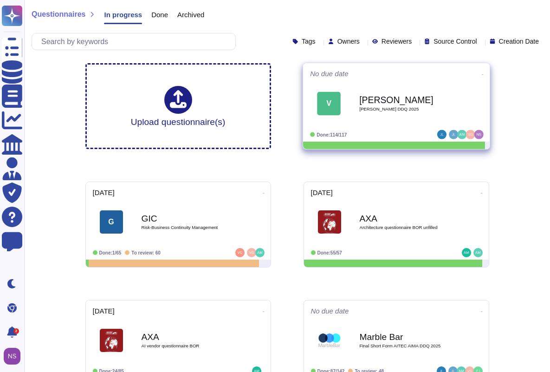
click at [374, 102] on b "[PERSON_NAME]" at bounding box center [406, 100] width 94 height 9
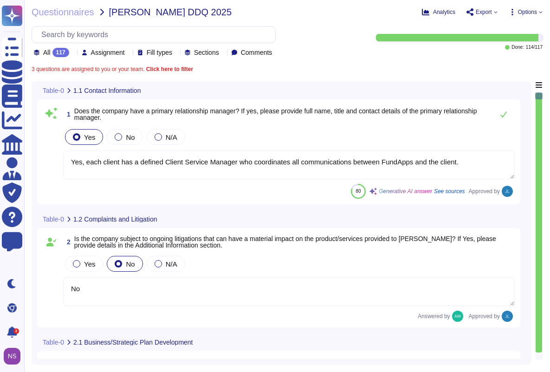
type textarea "Yes, each client has a defined Client Service Manager who coordinates all commu…"
type textarea "No"
type textarea "Yes, the company has a Board of Directors. The board includes directors that ar…"
click at [174, 68] on b "Click here to filter" at bounding box center [168, 69] width 49 height 6
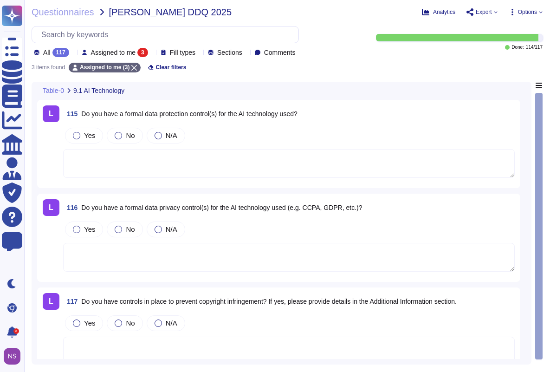
click at [105, 87] on span "9.1 AI Technology" at bounding box center [98, 90] width 51 height 6
click at [130, 91] on icon at bounding box center [130, 91] width 0 height 0
click at [53, 137] on span at bounding box center [51, 152] width 17 height 53
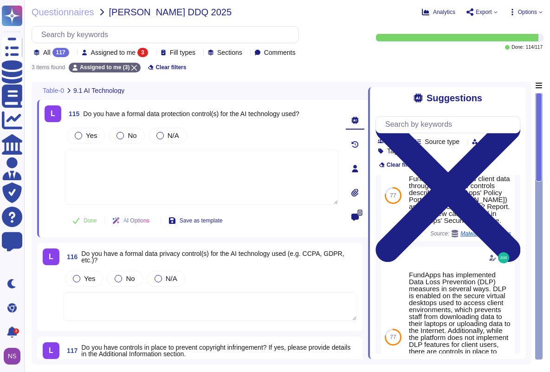
scroll to position [668, 0]
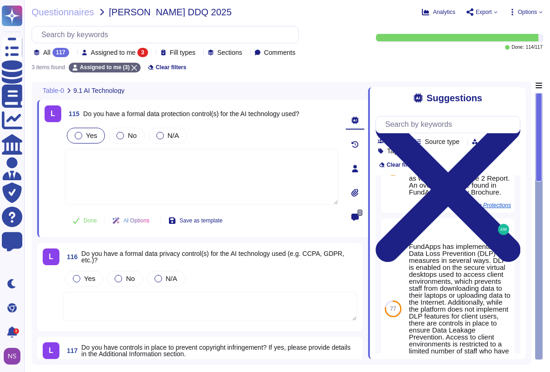
click at [96, 135] on span "Yes" at bounding box center [91, 135] width 11 height 8
click at [87, 275] on span "Yes" at bounding box center [89, 278] width 11 height 8
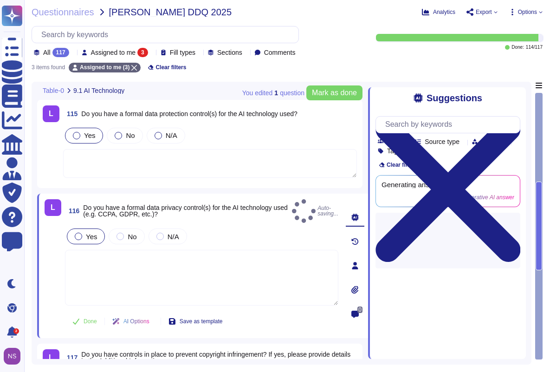
scroll to position [0, 0]
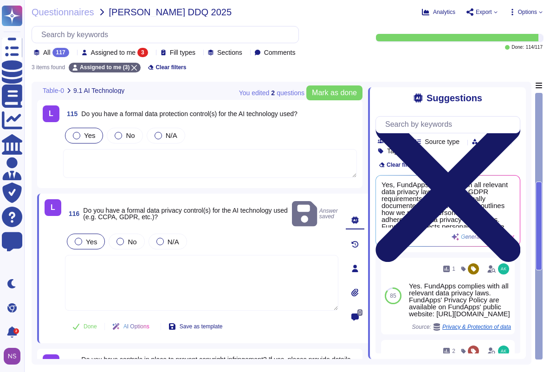
click at [518, 95] on icon at bounding box center [447, 189] width 145 height 193
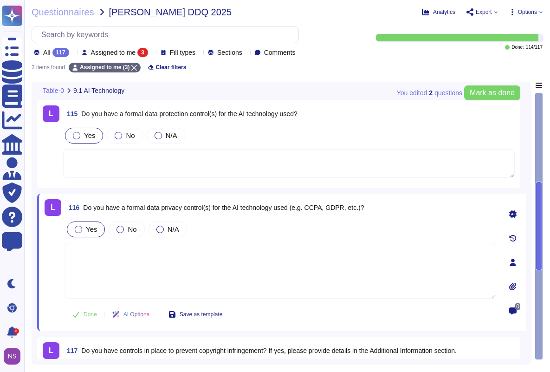
click at [56, 90] on span "Table-0" at bounding box center [53, 90] width 21 height 6
click at [137, 69] on icon at bounding box center [134, 68] width 6 height 6
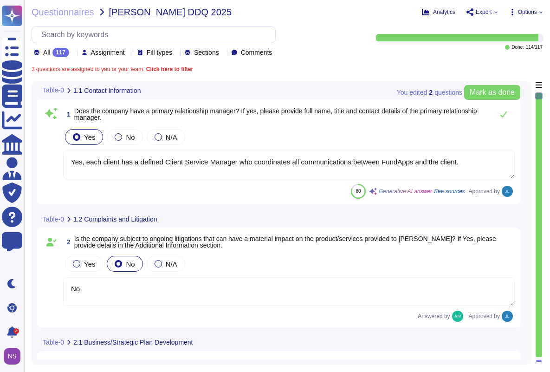
type textarea "No"
type textarea "Yes, the company has a Board of Directors. The board includes directors that ar…"
type textarea "Yes, each client has a defined Client Service Manager who coordinates all commu…"
type textarea "No"
click at [146, 91] on icon at bounding box center [146, 91] width 0 height 0
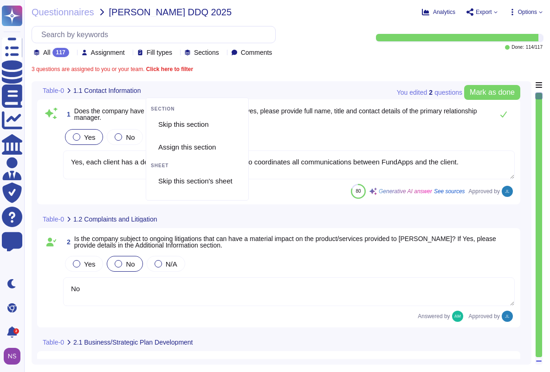
click at [146, 91] on icon at bounding box center [146, 91] width 0 height 0
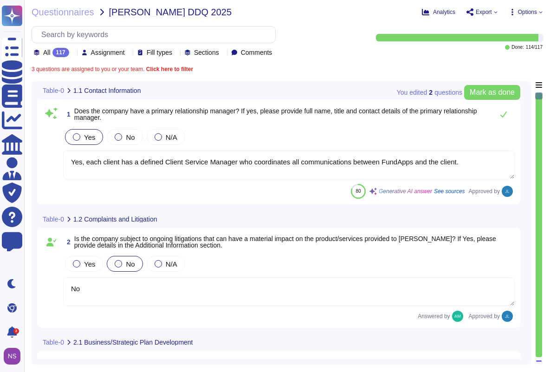
click at [71, 90] on icon at bounding box center [69, 90] width 3 height 5
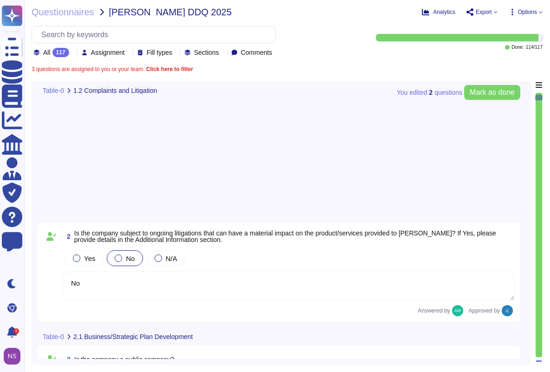
type textarea "No"
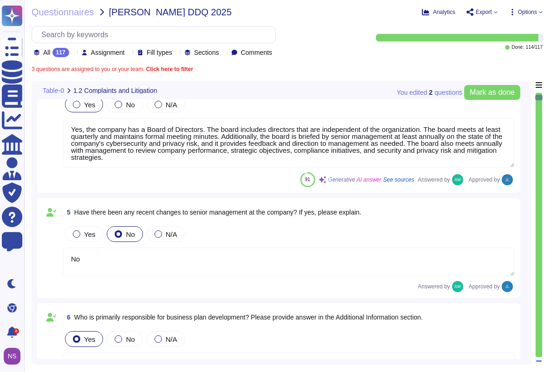
type textarea "Our CEO - [PERSON_NAME]"
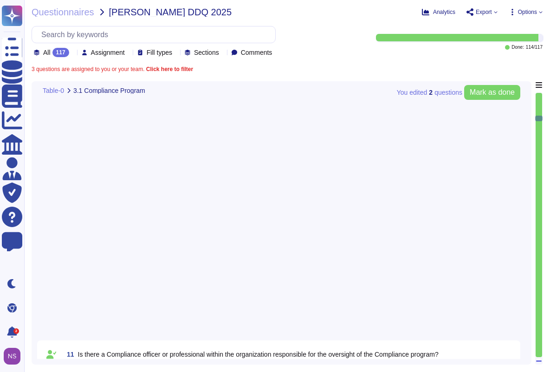
type textarea "We have a legal team who's responsibility it is to keep FundApps compliant with…"
type textarea "Where required FundApps mandates that staff attend annual training and refreshe…"
type textarea "Yes, FundApps has a defined Code of Conduct, which is signed off annually by th…"
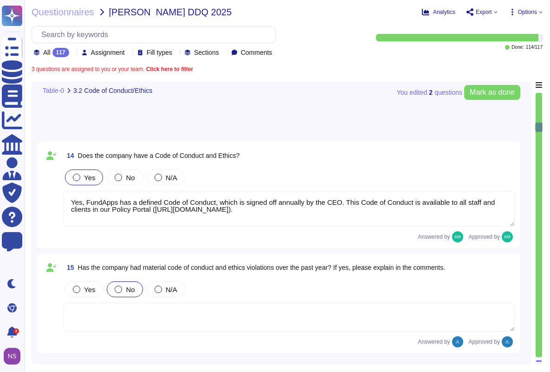
type textarea "Yes, FundApps has a whistleblowing policy, which is detailed in the Code of Con…"
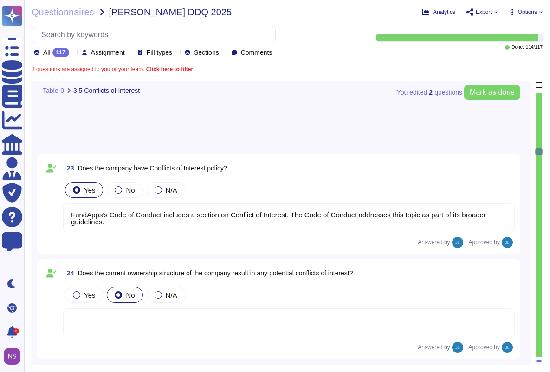
scroll to position [2862, 0]
type textarea "FundApps's Code of Conduct includes a section on Conflict of Interest. The Code…"
type textarea "FundApps has a defined Code of Conduct, which is signed off by the CEO. This Co…"
type textarea "Yes, the company has procedures in place to allow reporting of any misconduct, …"
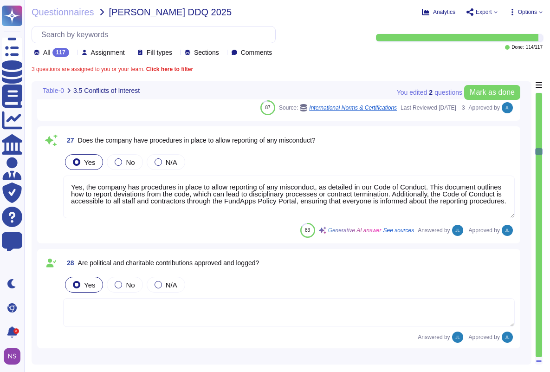
scroll to position [1, 0]
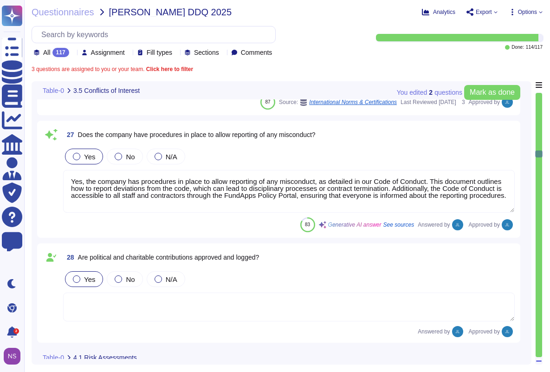
type textarea "Yes, there is a Risk Management function within the organisation. FundApps has …"
type textarea "FundApps conducts risk assessments periodically as required by company policy a…"
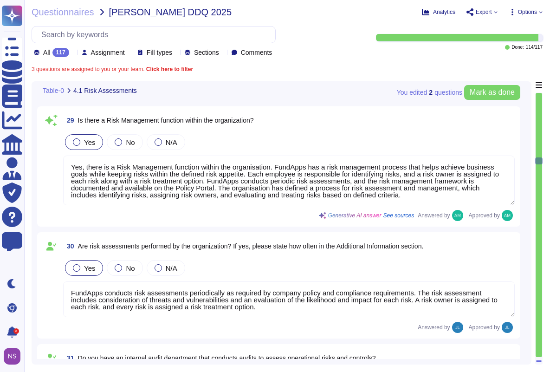
type textarea "FundApps is audited annually by independent third-party auditors who provide a …"
type textarea "Yes, we have a formal Incident Response Policy that includes comprehensive proc…"
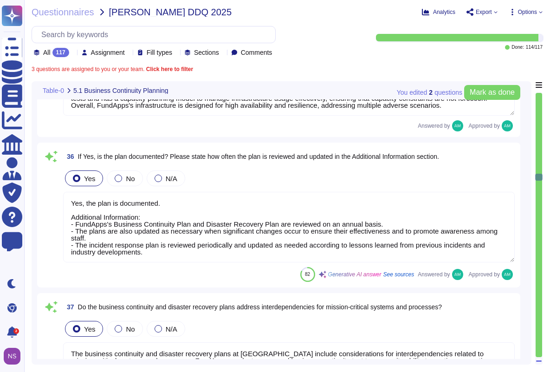
type textarea "Yes, FundApps has a Business Continuity Plan and a Disaster Recovery Plan that …"
type textarea "Yes, the plan is documented. Additional Information: - FundApps's Business Cont…"
type textarea "The business continuity and disaster recovery plans at [GEOGRAPHIC_DATA] includ…"
type textarea "Yes, a business continuity exercise has been performed in the last 12 months. T…"
type textarea "Yes, as described in the Business Continuity Policy ([URL][DOMAIN_NAME])."
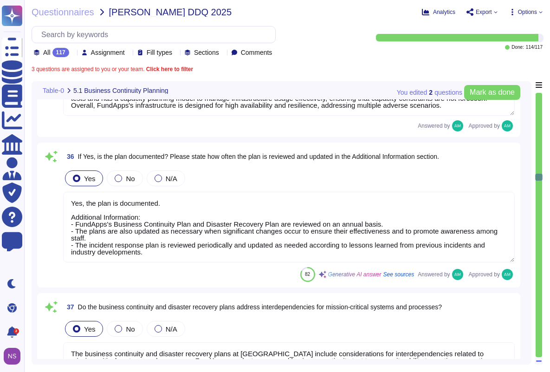
type textarea "Yes, RTO (Recovery Time Objective) and RPO (Recovery Point Objective) metrics a…"
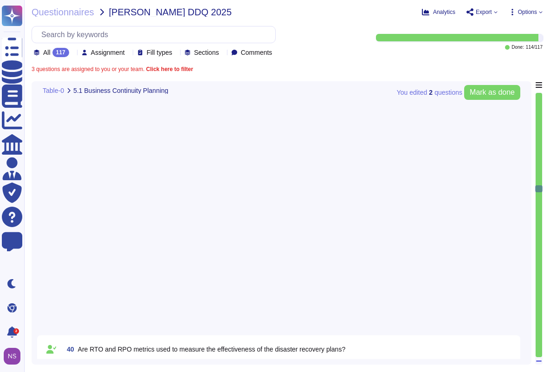
type textarea "FundApps backups production data to local storage at the following frequency: F…"
type textarea "- Continuous backups of production data to a hot standby instance in the same r…"
type textarea "FundApps conducts an annual Disaster Recovery Test, which includes testing the …"
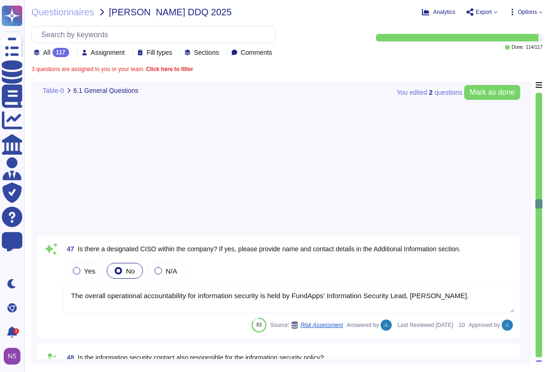
type textarea "The overall operational accountability for information security is held by Fund…"
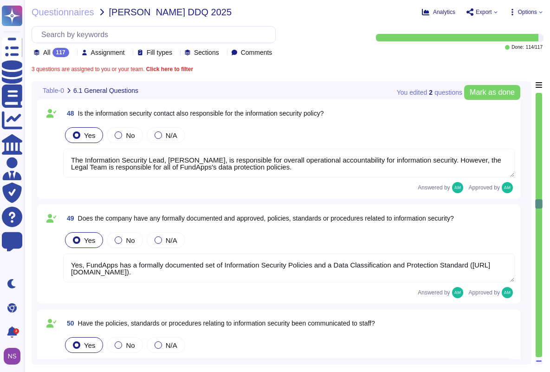
type textarea "The Information Security Lead, [PERSON_NAME], is responsible for overall operat…"
type textarea "Yes, FundApps has a formally documented set of Information Security Policies an…"
type textarea "Yes, the policies, standards, and procedures relating to information security a…"
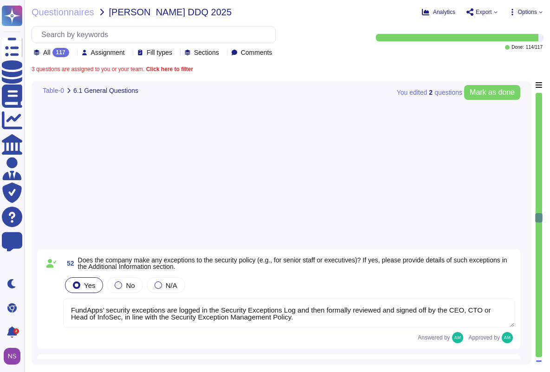
type textarea "The overall operational accountability for information security is held by Fund…"
type textarea "Yes, FundApps has dedicated cybersecurity insurance that covers various aspects…"
type textarea "Yes, independent assessments of our IT systems, policies, and procedures have b…"
type textarea "Yes, FundApps uses DataDog Cloud SIEM, which includes IDS and IPS functionaliti…"
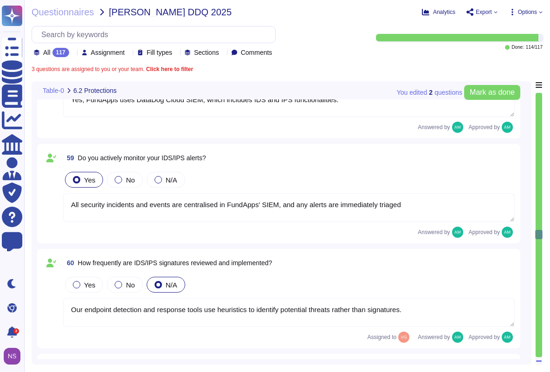
type textarea "All security incidents and events are centralised in FundApps' SIEM, and any al…"
type textarea "Our endpoint detection and response tools use heuristics to identify potential …"
type textarea "FundApps uses a combination of DataDog Cloud SIEM and AWS logs to perform real-…"
type textarea "Encryption of data in transit All client data sent to or generated inside our p…"
type textarea "FundApps deploys an antivirus solution across FundApps workstations and servers…"
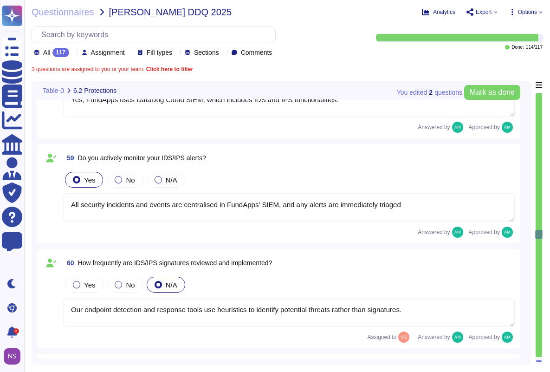
type textarea "Abnormal behaviour signatures are automatically updated by the solution provide…"
type textarea "No, but FundApps staff use a secure virtual desktop to access FundApps' client …"
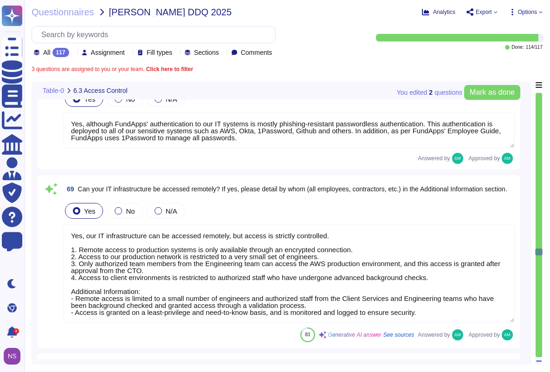
type textarea "Yes, although FundApps' authentication to our IT systems is mostly phishing-res…"
type textarea "Yes, our IT infrastructure can be accessed remotely, but access is strictly con…"
type textarea "Yes, the company requires multi-factor authentication (MFA) for access to all c…"
type textarea "A quarterly review of access privileges on FundApps’ sensitive systems (systems…"
type textarea "Yes, FundApps's policy requires the approval of the head of Client Services, wh…"
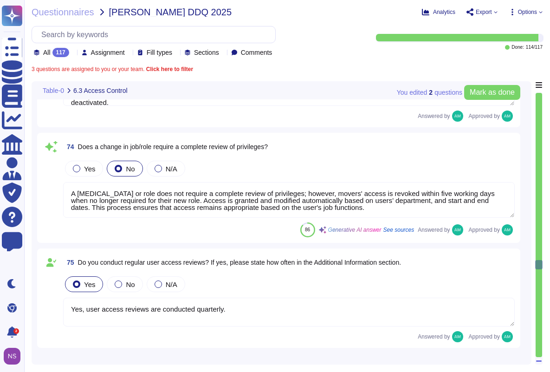
type textarea "Leavers’ access, including subcontractors and third parties, to Okta (which gra…"
type textarea "A [MEDICAL_DATA] or role does not require a complete review of privileges; howe…"
type textarea "Yes, user access reviews are conducted quarterly."
type textarea "FundApps performs the following checks on FundApps’ new employees: - Proof of t…"
type textarea "Yes, employees, subcontractors, and [DEMOGRAPHIC_DATA] workers with access to c…"
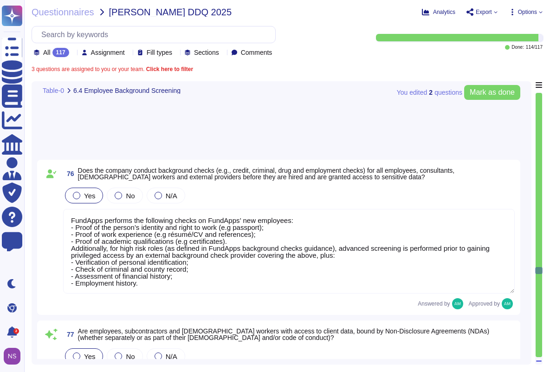
type textarea "Our production platform is on a dedicated network with no wireless access. Fund…"
type textarea "Yes, we contract with a CREST-accredited external provider to perform penetrati…"
type textarea "Please review our data classification policy ([URL][DOMAIN_NAME])."
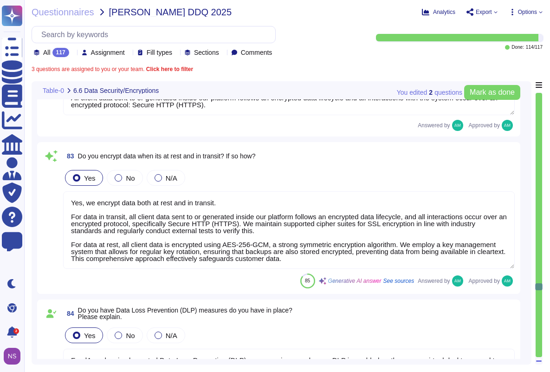
type textarea "Encryption of data in transit All client data sent to or generated inside our p…"
type textarea "Yes, we encrypt data both at rest and in transit. For data in transit, all clie…"
type textarea "FundApps has implemented Data Loss Prevention (DLP) measures in several ways. D…"
type textarea "Yes, FundApps provides a formal training program to educate staff on Informatio…"
type textarea "Personnel (including employees and contractors as applicable) are required to c…"
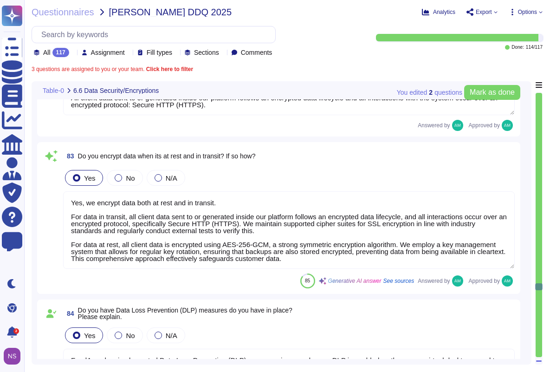
type textarea "Access to FundApps systems and services is strictly controlled on a principle o…"
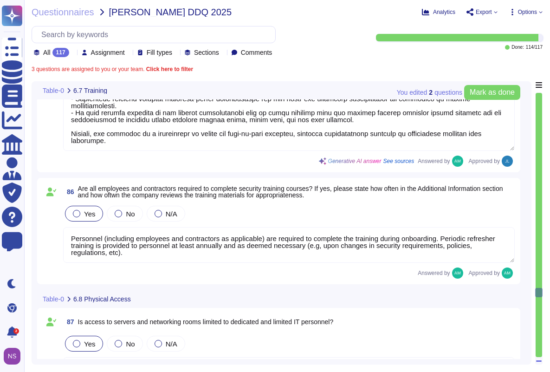
type textarea "Physical access to AWS data centres is logged, monitored, and retained. For mor…"
type textarea "Yes, the company maintains an inventory of both physical hardware and virtual a…"
type textarea "Yes, physical hardware is securely disposed of. FundApps follows documented pol…"
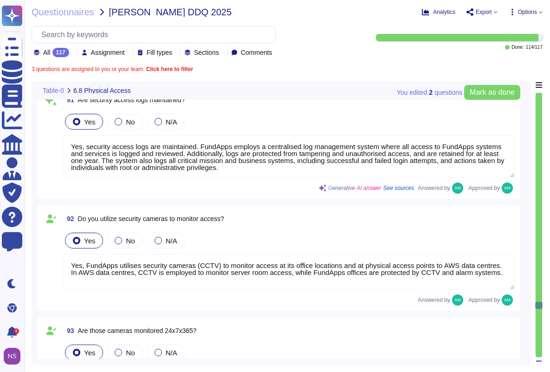
type textarea "Yes, security access logs are maintained. FundApps employs a centralised log ma…"
type textarea "Yes, FundApps utilises security cameras (CCTV) to monitor access at its office …"
type textarea "Please refer to FundApps' Third Party Risk Management policy: [URL][DOMAIN_NAME]"
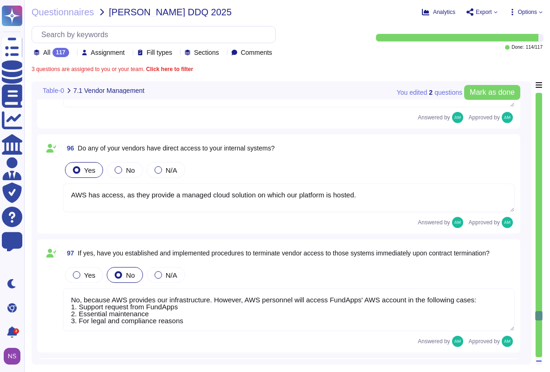
type textarea "AWS has access, as they provide a managed cloud solution on which our platform …"
type textarea "No, because AWS provides our infrastructure. However, AWS personnel will access…"
type textarea "Yes, our third parties are contractually obligated to safeguard organisation da…"
type textarea "FundApps provides a cloud-based managed service hosted on Amazon Web Services (…"
type textarea "Please refer to FundApps' list of sub-processors on FundApps' Trust Portal ([UR…"
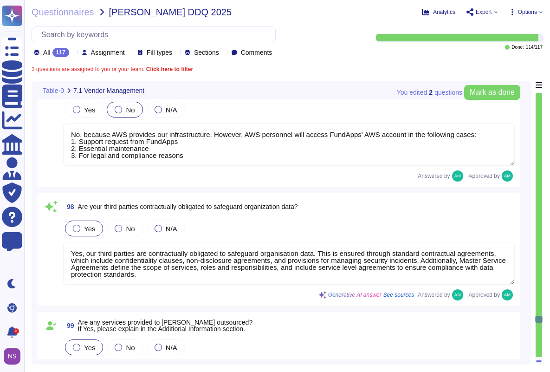
type textarea "Our change management policy is available on our Software Development Life Cycl…"
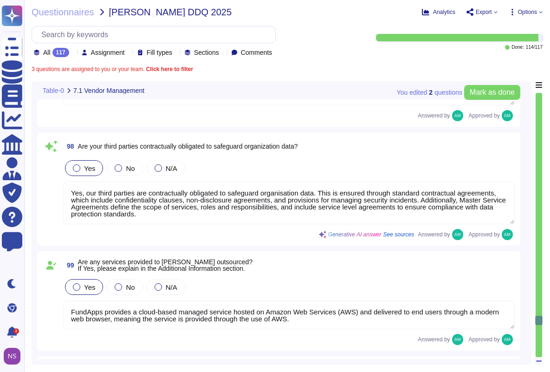
scroll to position [11259, 0]
type textarea "Yes, we provide multiple environments, including a staging/testing environment …"
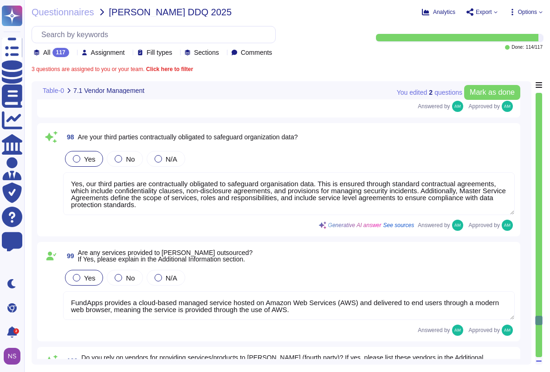
scroll to position [1, 0]
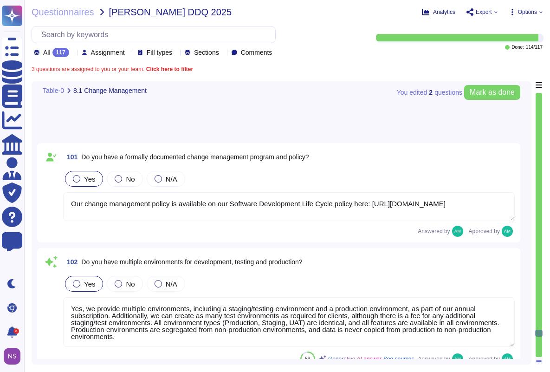
type textarea "Infrastructure (servers, databases and firewalls) source code is stored and ver…"
type textarea "Any changes to the platform must be approved by authorised personnel prior to d…"
type textarea "Yes, we maintain a patch management schedule as outlined in our Patch Managemen…"
type textarea "Emergency changes or patches can be deployed quickly, as the standard process i…"
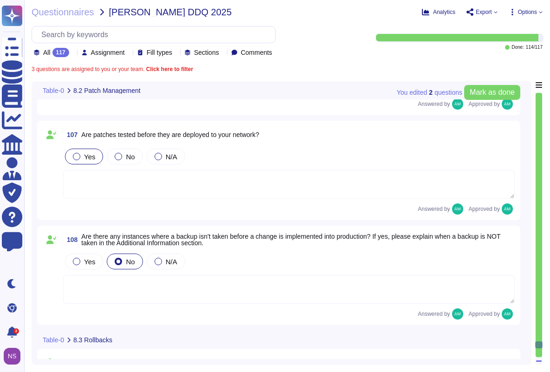
type textarea "Yes, we have a Change Management Controls policy in place that allows us to rol…"
type textarea "FundApps has at least two different mechanisms to roll back any change, which c…"
type textarea "We use an opt-out AI agent in our in-app support widget. It uses Intercom's pat…"
type textarea "A third-party, see previous answer."
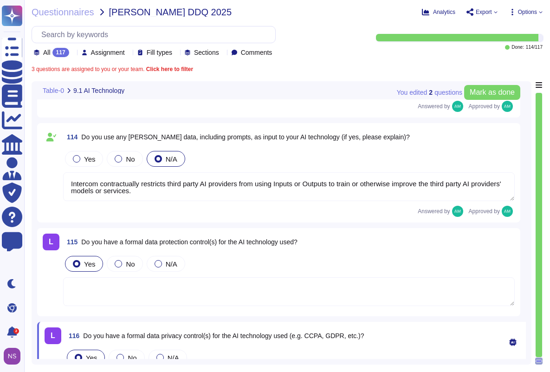
type textarea "Intercom contractually restricts third party AI providers from using Inputs or …"
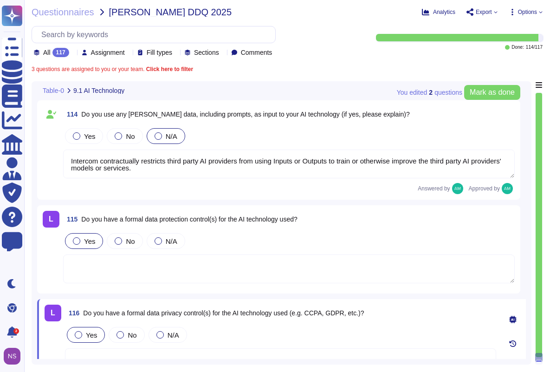
type textarea "We use an opt-out AI agent in our in-app support widget. It uses Intercom's pat…"
type textarea "A third-party, see previous answer."
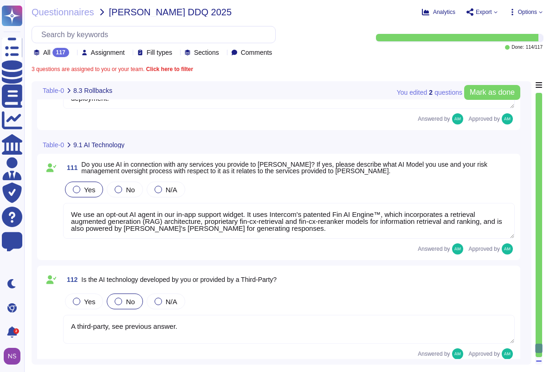
type textarea "Yes, we have a Change Management Controls policy in place that allows us to rol…"
type textarea "FundApps has at least two different mechanisms to roll back any change, which c…"
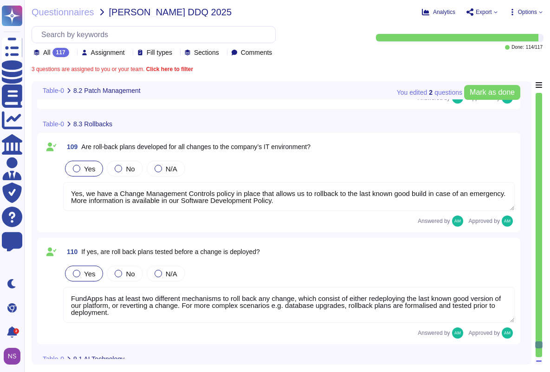
type textarea "Emergency changes or patches can be deployed quickly, as the standard process i…"
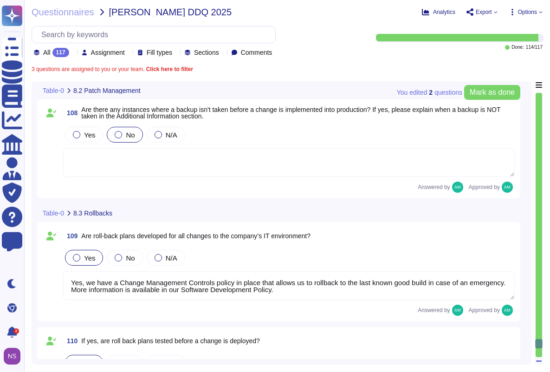
scroll to position [12366, 0]
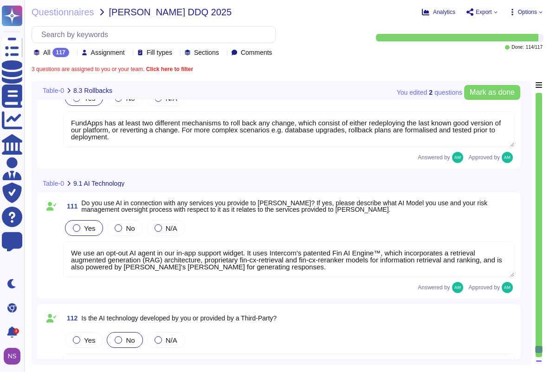
type textarea "Intercom contractually restricts third party AI providers from using Inputs or …"
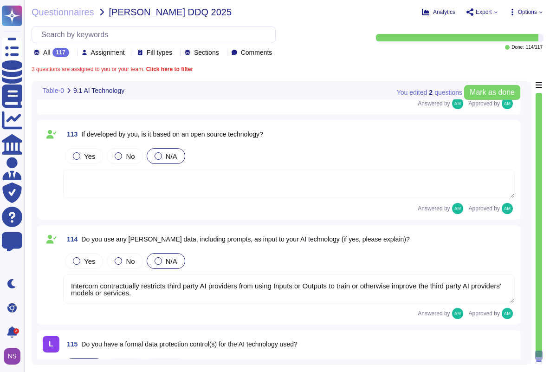
scroll to position [1, 0]
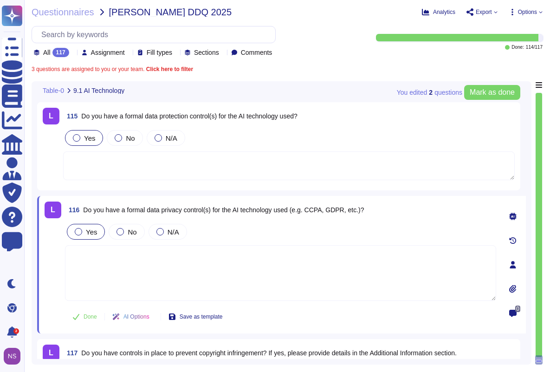
type textarea "A third-party, see previous answer."
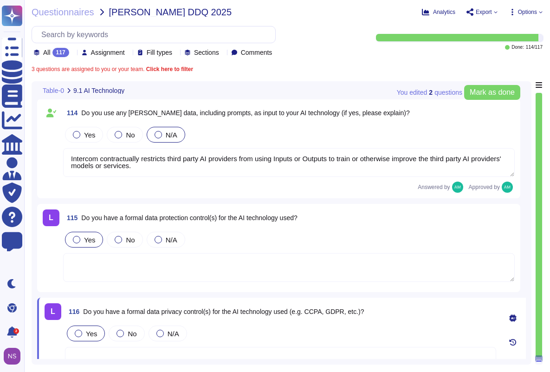
scroll to position [13009, 0]
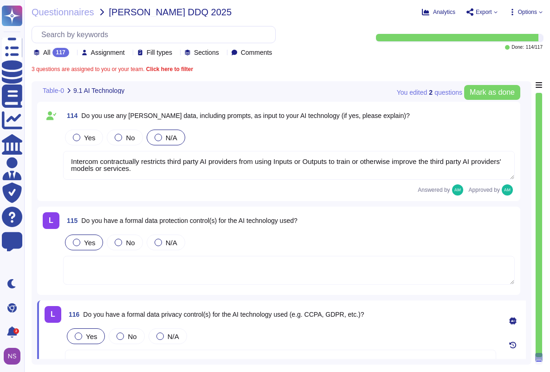
click at [310, 129] on div "Yes No N/A" at bounding box center [288, 137] width 451 height 19
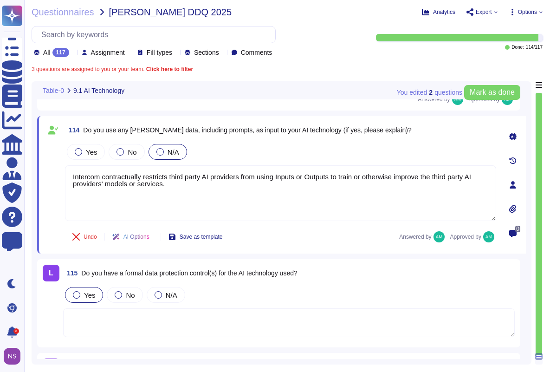
scroll to position [12992, 0]
type textarea "We use an opt-out AI agent in our in-app support widget. It uses Intercom's pat…"
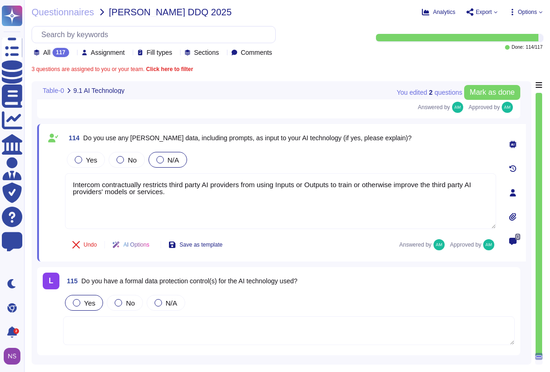
click at [515, 243] on icon at bounding box center [512, 240] width 7 height 7
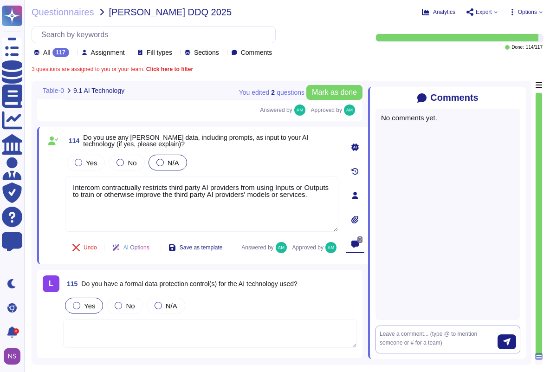
click at [419, 337] on textarea at bounding box center [438, 338] width 118 height 19
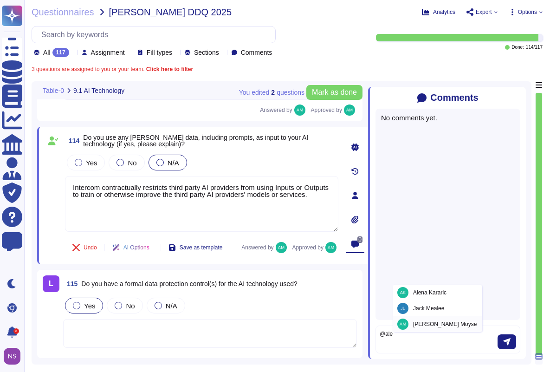
click at [432, 325] on span "[PERSON_NAME]" at bounding box center [445, 324] width 64 height 6
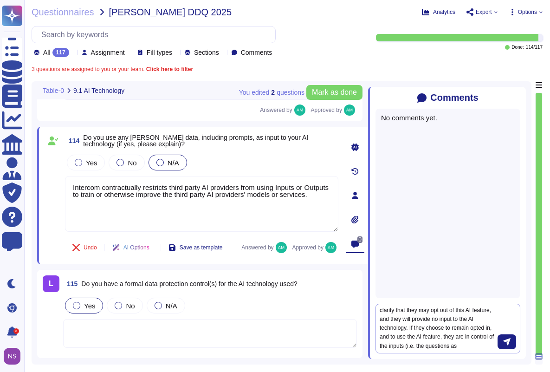
scroll to position [14, 0]
type textarea "@[PERSON_NAME] I think we should further clarify that they may opt out of this …"
click at [501, 338] on button "submit" at bounding box center [506, 341] width 19 height 15
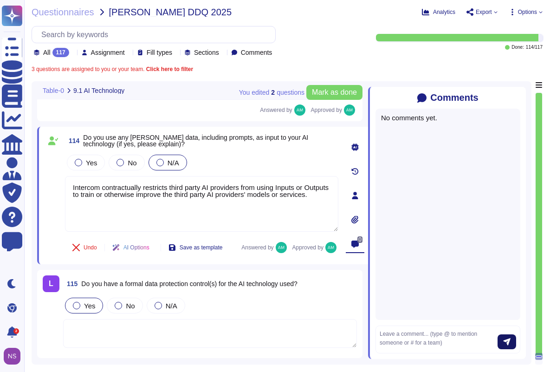
scroll to position [0, 0]
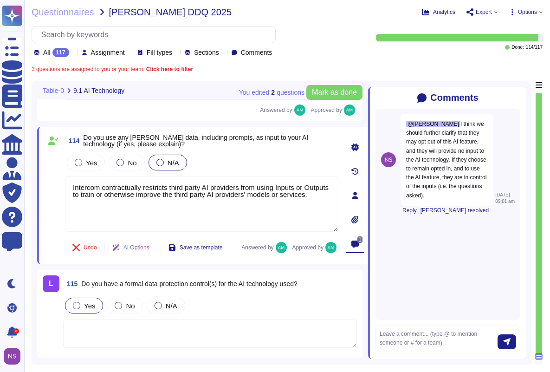
click at [520, 98] on icon at bounding box center [520, 98] width 0 height 0
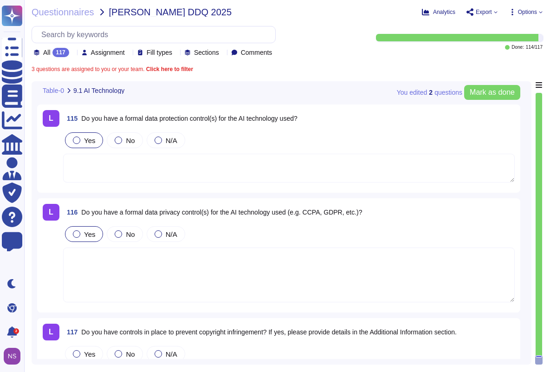
scroll to position [13146, 0]
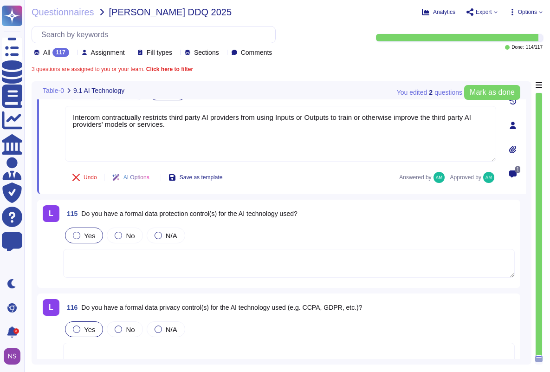
type textarea "A third-party, see previous answer."
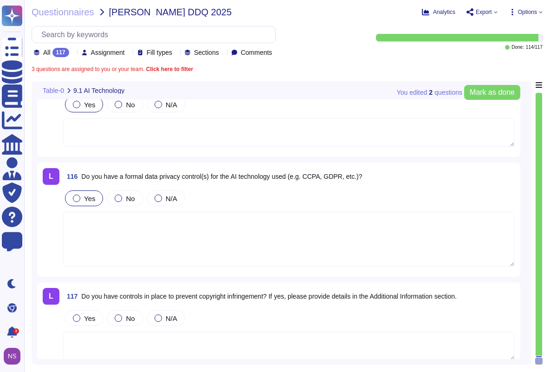
scroll to position [13191, 0]
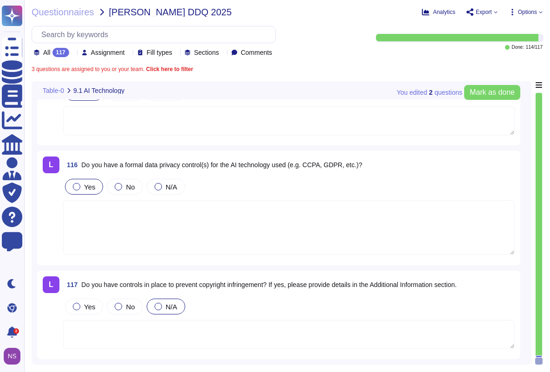
click at [170, 307] on span "N/A" at bounding box center [172, 306] width 12 height 8
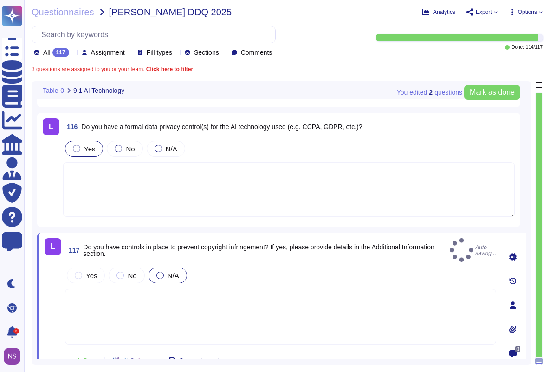
click at [153, 298] on textarea at bounding box center [280, 317] width 431 height 56
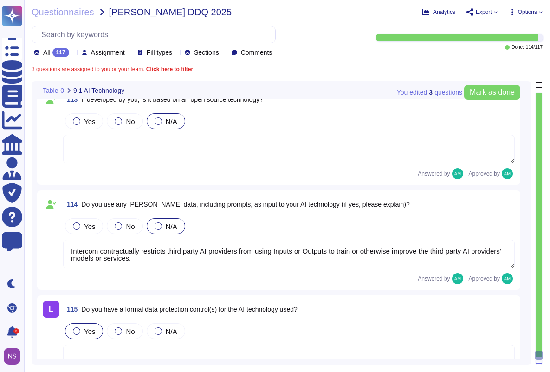
type textarea "We use an opt-out AI agent in our in-app support widget. It uses Intercom's pat…"
type textarea "A third-party, see previous answer."
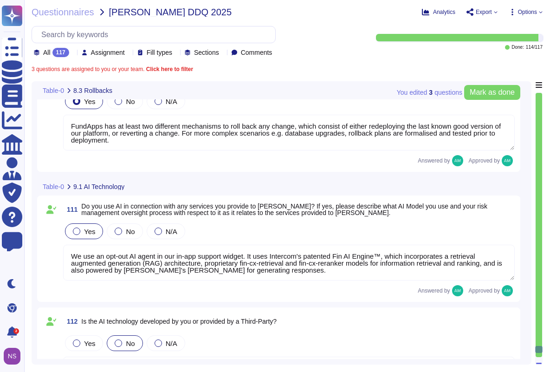
type textarea "Yes, we have a Change Management Controls policy in place that allows us to rol…"
type textarea "FundApps has at least two different mechanisms to roll back any change, which c…"
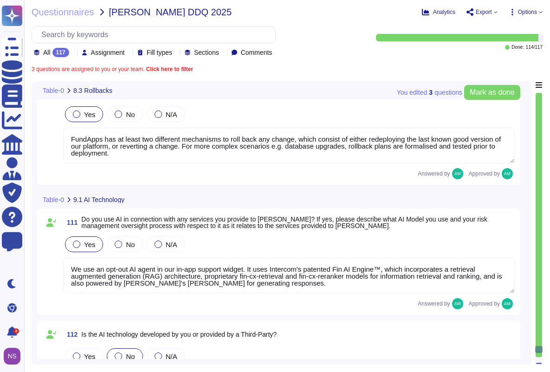
type textarea "Intercom contractually restricts third party AI providers from using Inputs or …"
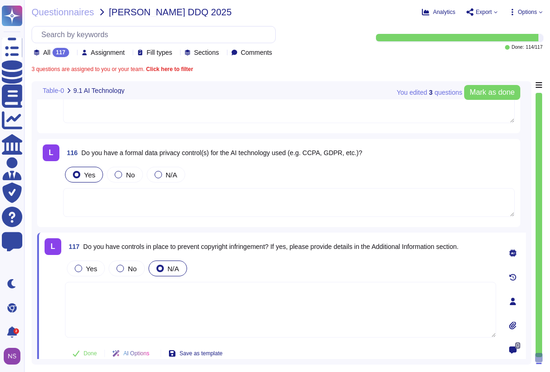
scroll to position [13176, 0]
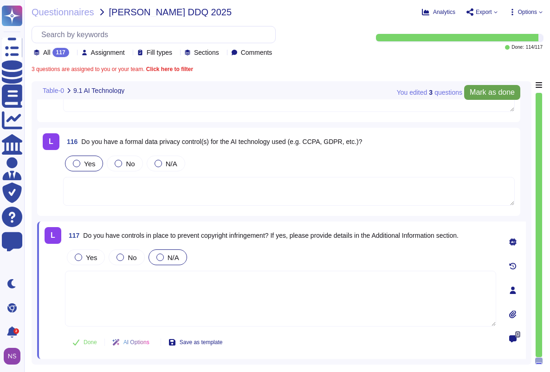
click at [487, 90] on span "Mark as done" at bounding box center [491, 92] width 45 height 7
